Goal: Task Accomplishment & Management: Use online tool/utility

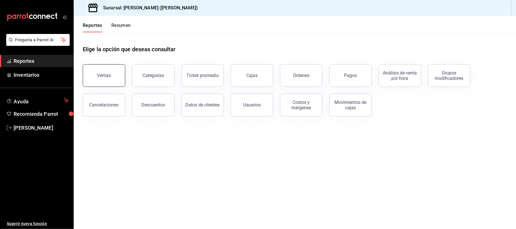
click at [104, 75] on div "Ventas" at bounding box center [104, 75] width 14 height 5
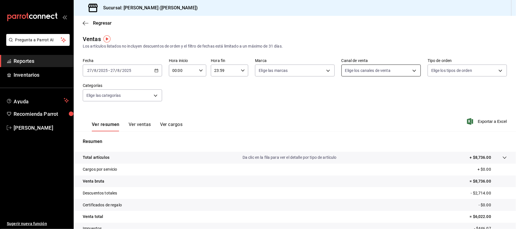
click at [353, 68] on body "Pregunta a Parrot AI Reportes Inventarios Ayuda Recomienda Parrot [PERSON_NAME]…" at bounding box center [258, 114] width 516 height 229
click at [372, 126] on span "Uber Eats" at bounding box center [384, 124] width 60 height 6
type input "UBER_EATS"
checkbox input "true"
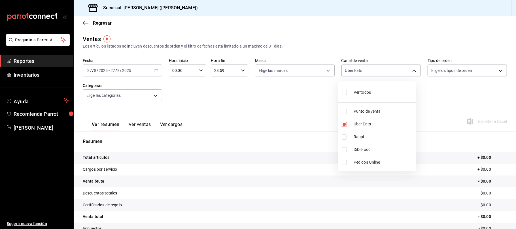
click at [371, 135] on span "Rappi" at bounding box center [384, 137] width 60 height 6
type input "UBER_EATS,RAPPI"
checkbox input "true"
click at [358, 135] on span "Rappi" at bounding box center [384, 137] width 60 height 6
type input "UBER_EATS"
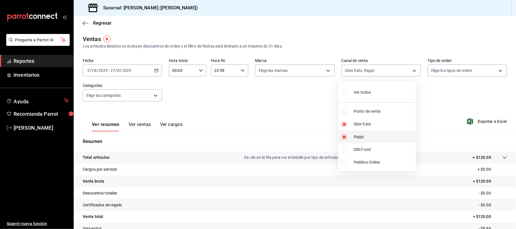
checkbox input "false"
click at [372, 151] on span "DiDi Food" at bounding box center [384, 150] width 60 height 6
type input "UBER_EATS,DIDI_FOOD"
checkbox input "true"
click at [137, 124] on div at bounding box center [258, 114] width 516 height 229
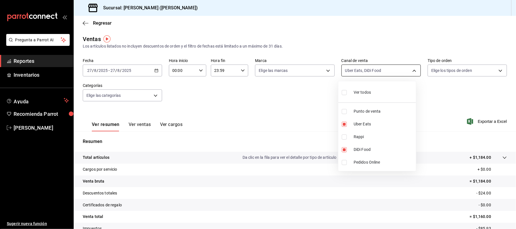
click at [384, 66] on body "Pregunta a Parrot AI Reportes Inventarios Ayuda Recomienda Parrot [PERSON_NAME]…" at bounding box center [258, 114] width 516 height 229
click at [380, 136] on span "Rappi" at bounding box center [384, 137] width 60 height 6
type input "UBER_EATS,DIDI_FOOD,RAPPI"
checkbox input "true"
click at [223, 111] on div at bounding box center [258, 114] width 516 height 229
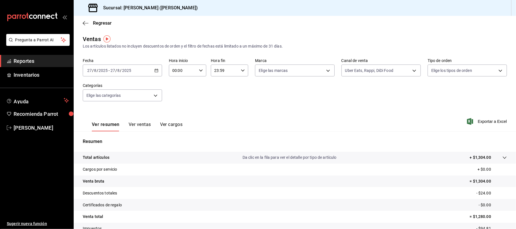
click at [135, 127] on button "Ver ventas" at bounding box center [140, 127] width 22 height 10
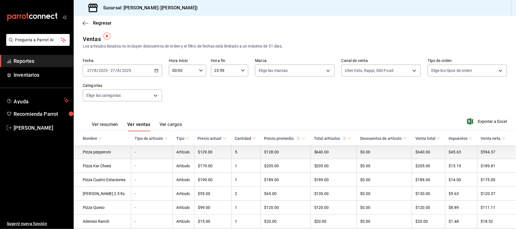
scroll to position [23, 0]
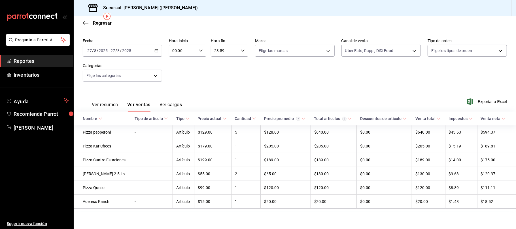
click at [111, 103] on button "Ver resumen" at bounding box center [105, 107] width 26 height 10
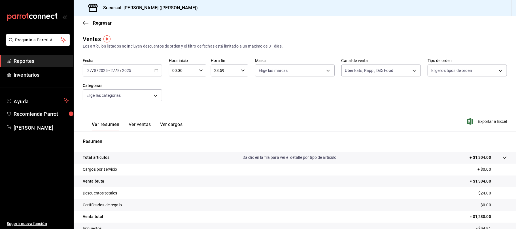
click at [98, 26] on div "Regresar" at bounding box center [295, 23] width 443 height 14
click at [99, 22] on span "Regresar" at bounding box center [102, 22] width 19 height 5
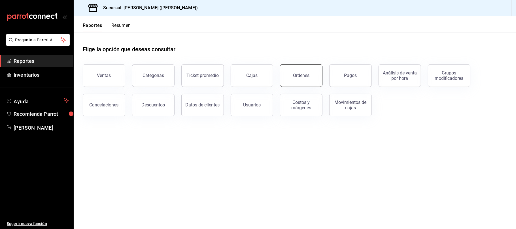
click at [313, 80] on button "Órdenes" at bounding box center [301, 75] width 43 height 23
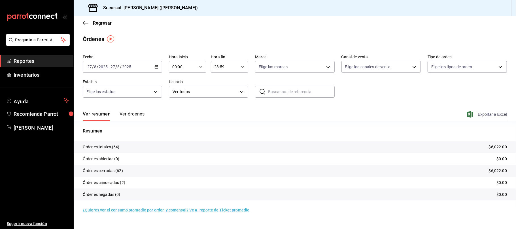
click at [487, 115] on span "Exportar a Excel" at bounding box center [488, 114] width 39 height 7
click at [104, 23] on span "Regresar" at bounding box center [102, 22] width 19 height 5
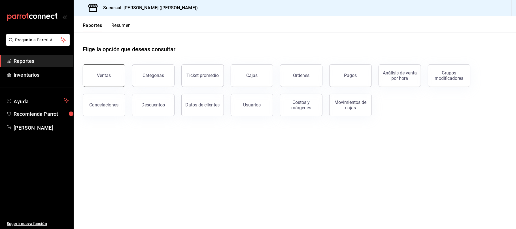
click at [99, 81] on button "Ventas" at bounding box center [104, 75] width 43 height 23
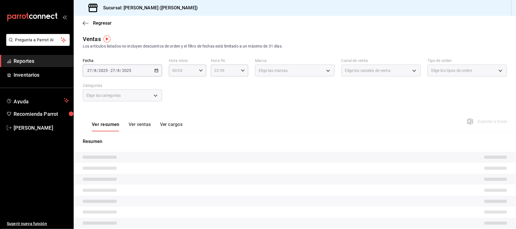
click at [377, 70] on span "Elige los canales de venta" at bounding box center [367, 71] width 45 height 6
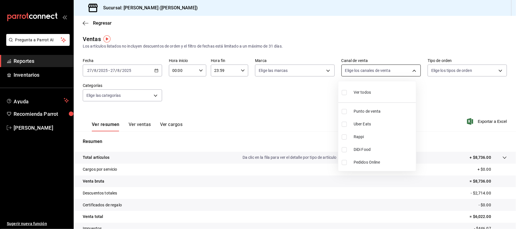
click at [377, 70] on body "Pregunta a Parrot AI Reportes Inventarios Ayuda Recomienda Parrot [PERSON_NAME]…" at bounding box center [258, 114] width 516 height 229
click at [367, 124] on span "Uber Eats" at bounding box center [384, 124] width 60 height 6
type input "UBER_EATS"
checkbox input "true"
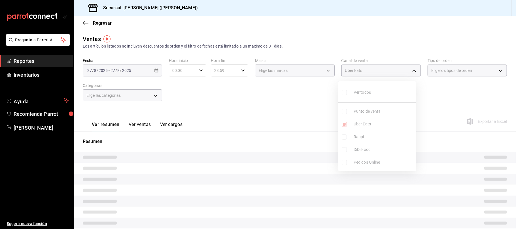
click at [363, 138] on span "Rappi" at bounding box center [384, 137] width 60 height 6
type input "UBER_EATS,RAPPI"
checkbox input "true"
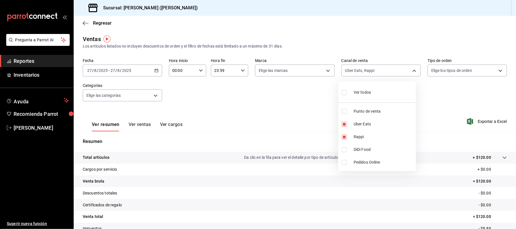
click at [361, 150] on span "DiDi Food" at bounding box center [384, 150] width 60 height 6
type input "UBER_EATS,RAPPI,DIDI_FOOD"
checkbox input "true"
click at [368, 138] on span "Rappi" at bounding box center [384, 137] width 60 height 6
type input "UBER_EATS,DIDI_FOOD"
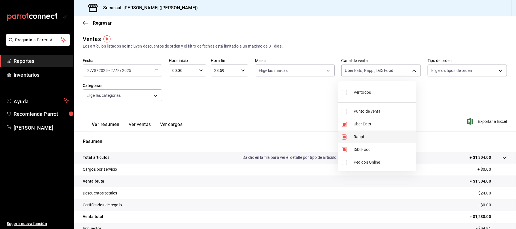
checkbox input "false"
click at [368, 128] on li "Uber Eats" at bounding box center [378, 124] width 78 height 13
type input "DIDI_FOOD"
checkbox input "false"
click at [364, 147] on span "DiDi Food" at bounding box center [384, 150] width 60 height 6
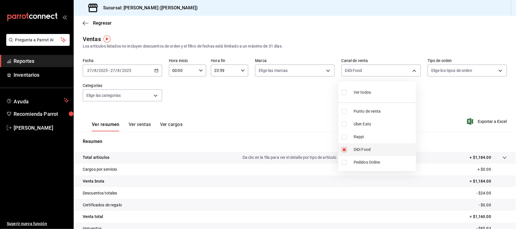
checkbox input "false"
click at [364, 112] on span "Punto de venta" at bounding box center [384, 112] width 60 height 6
type input "PARROT"
checkbox input "true"
click at [290, 107] on div at bounding box center [258, 114] width 516 height 229
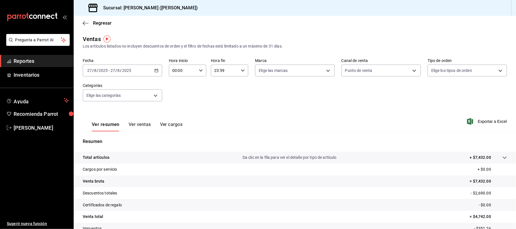
click at [144, 128] on button "Ver ventas" at bounding box center [140, 127] width 22 height 10
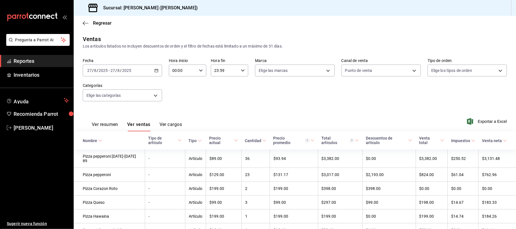
scroll to position [61, 0]
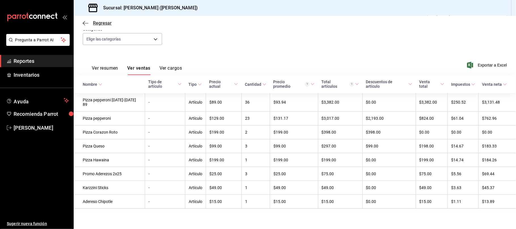
click at [104, 23] on span "Regresar" at bounding box center [102, 22] width 19 height 5
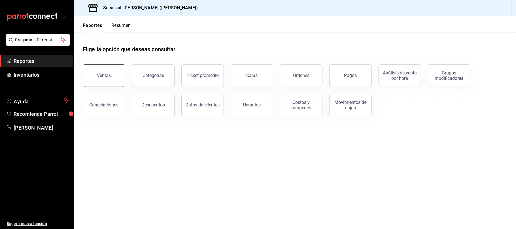
click at [108, 79] on button "Ventas" at bounding box center [104, 75] width 43 height 23
